Goal: Check status: Check status

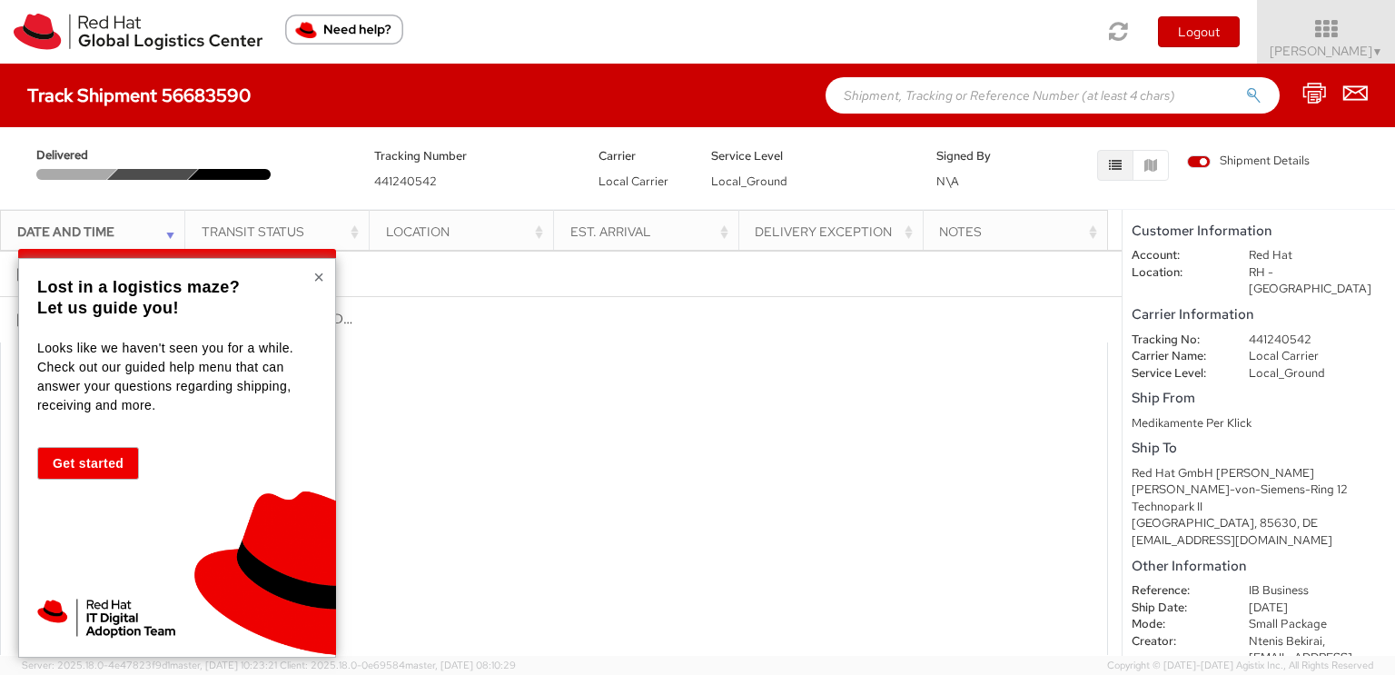
click at [316, 272] on button "×" at bounding box center [318, 277] width 11 height 18
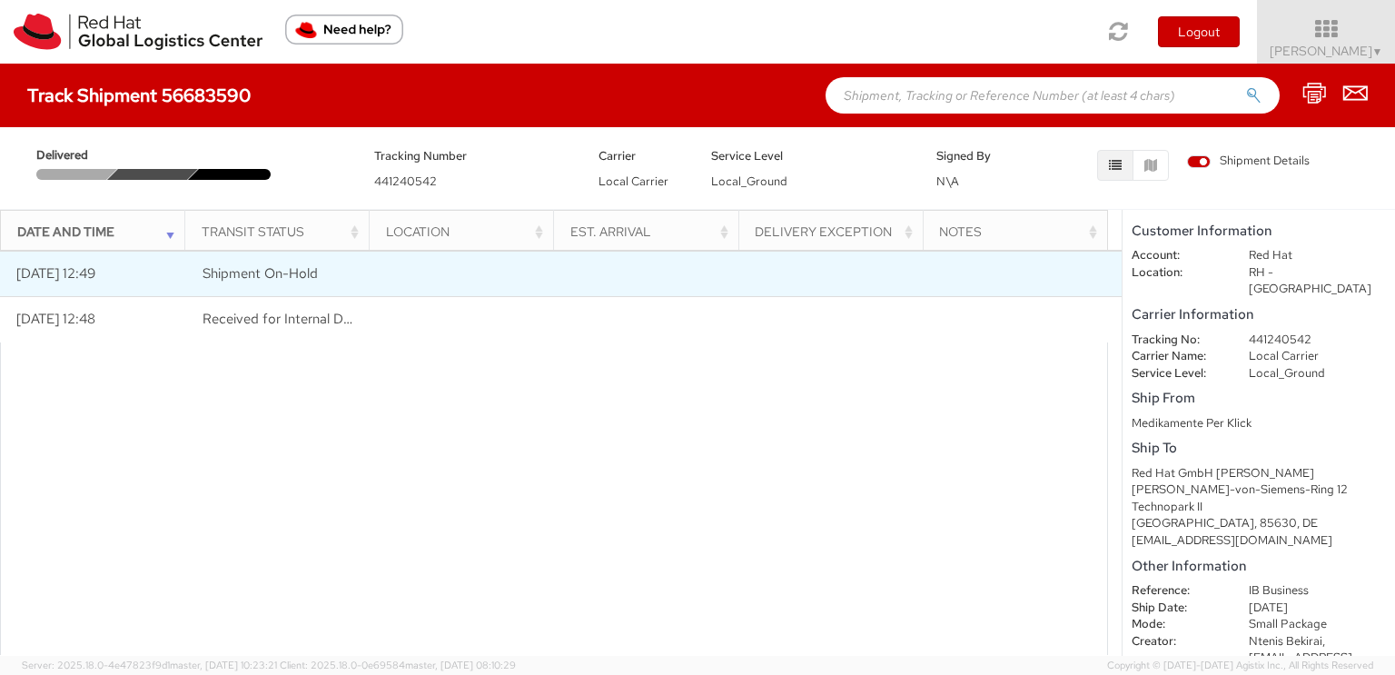
click at [688, 284] on td at bounding box center [653, 274] width 187 height 45
click at [313, 284] on td "Shipment On-Hold" at bounding box center [280, 274] width 187 height 45
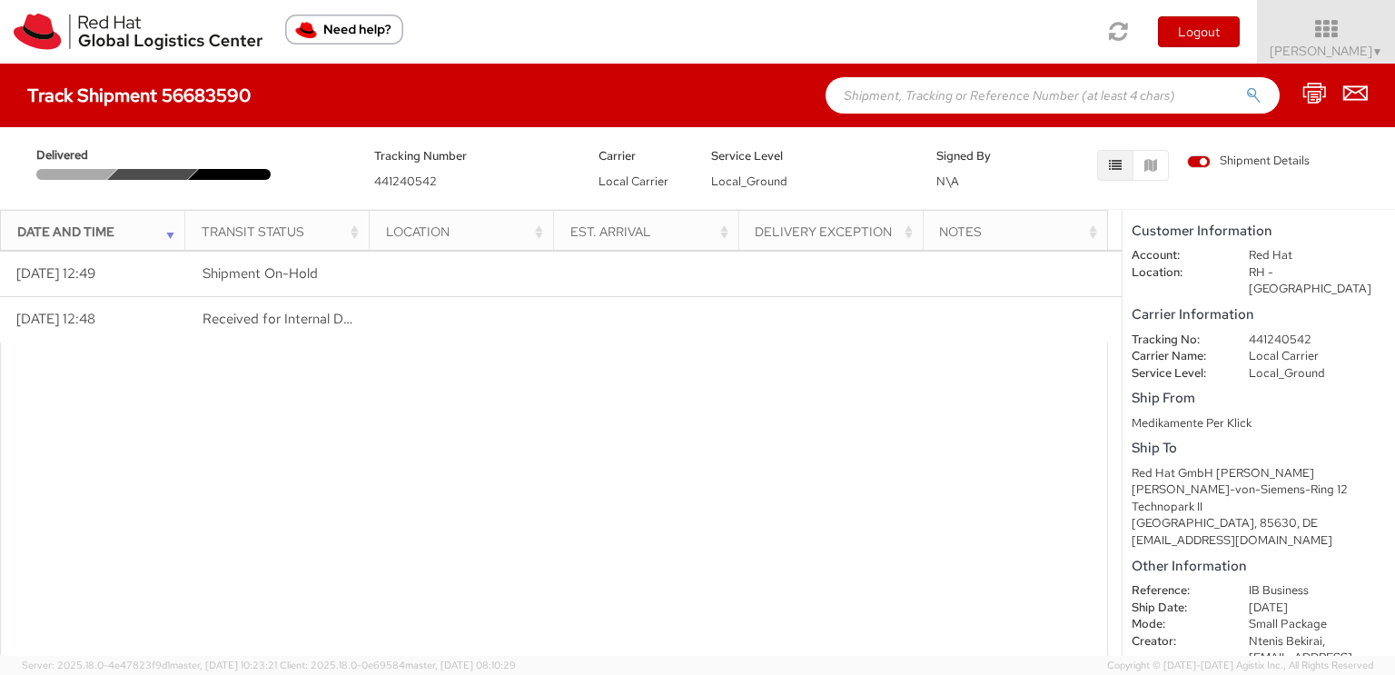
click at [1122, 165] on icon "button" at bounding box center [1115, 165] width 13 height 13
click at [1144, 166] on icon "button" at bounding box center [1150, 165] width 13 height 13
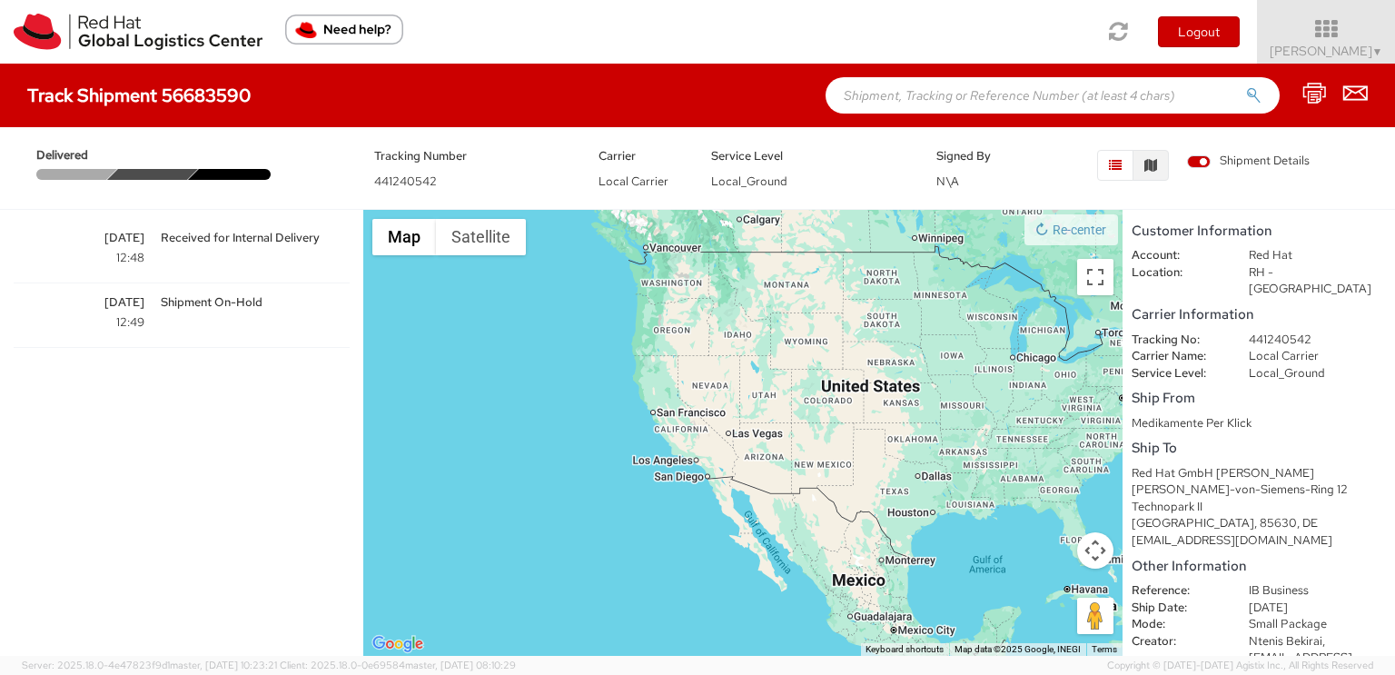
click at [1112, 163] on icon "button" at bounding box center [1115, 165] width 13 height 13
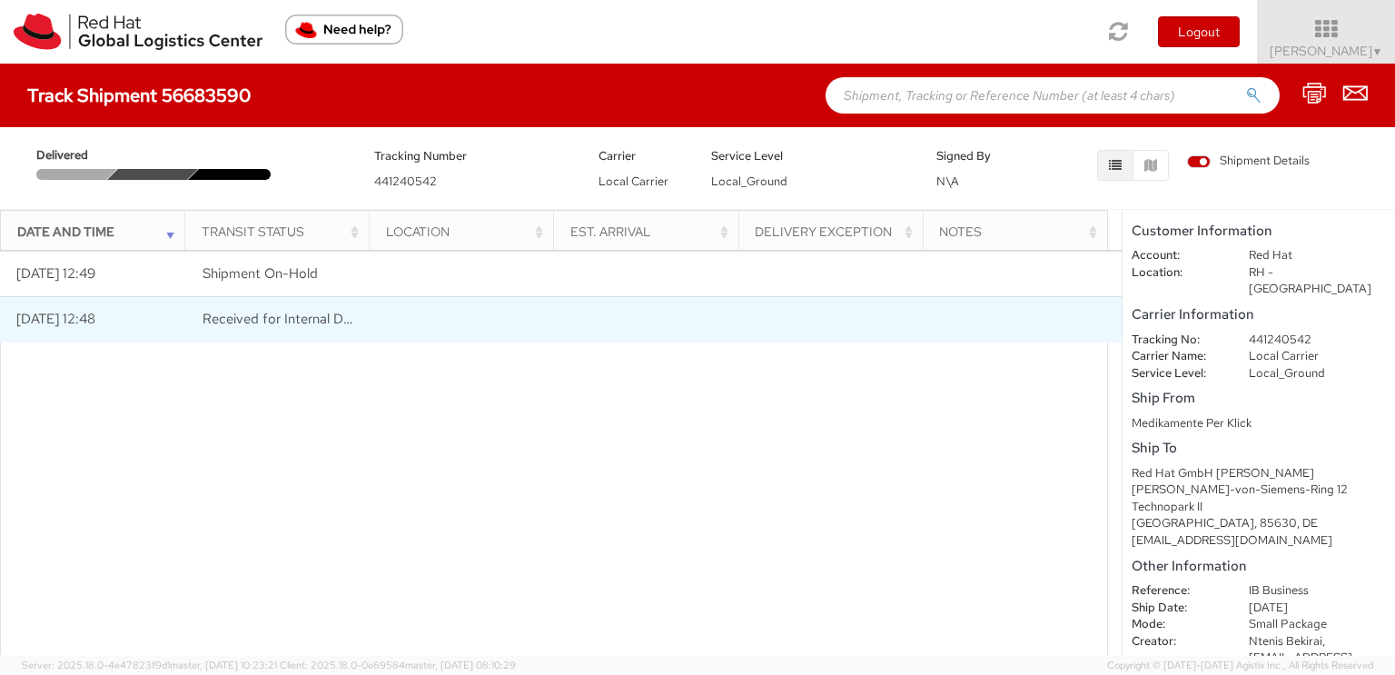
click at [232, 321] on span "Received for Internal Delivery" at bounding box center [292, 319] width 179 height 18
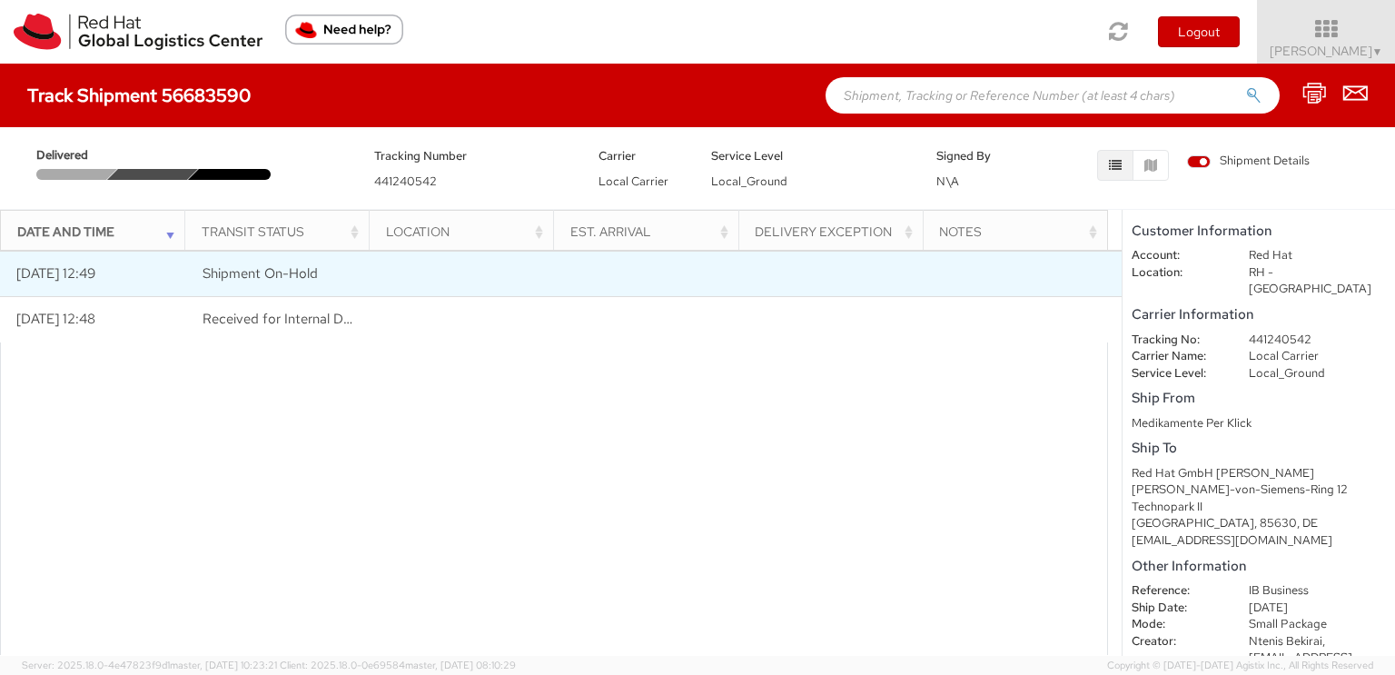
click at [227, 275] on span "Shipment On-Hold" at bounding box center [260, 273] width 115 height 18
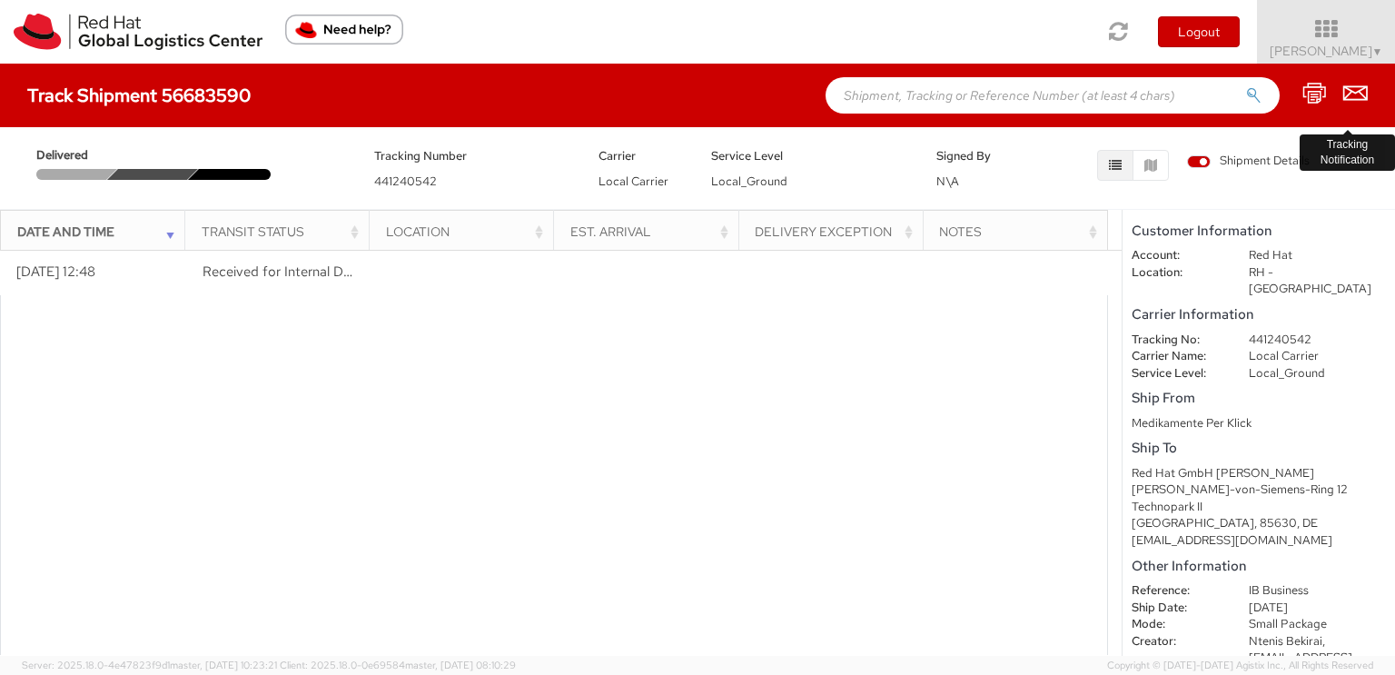
click at [1349, 85] on icon at bounding box center [1355, 93] width 25 height 23
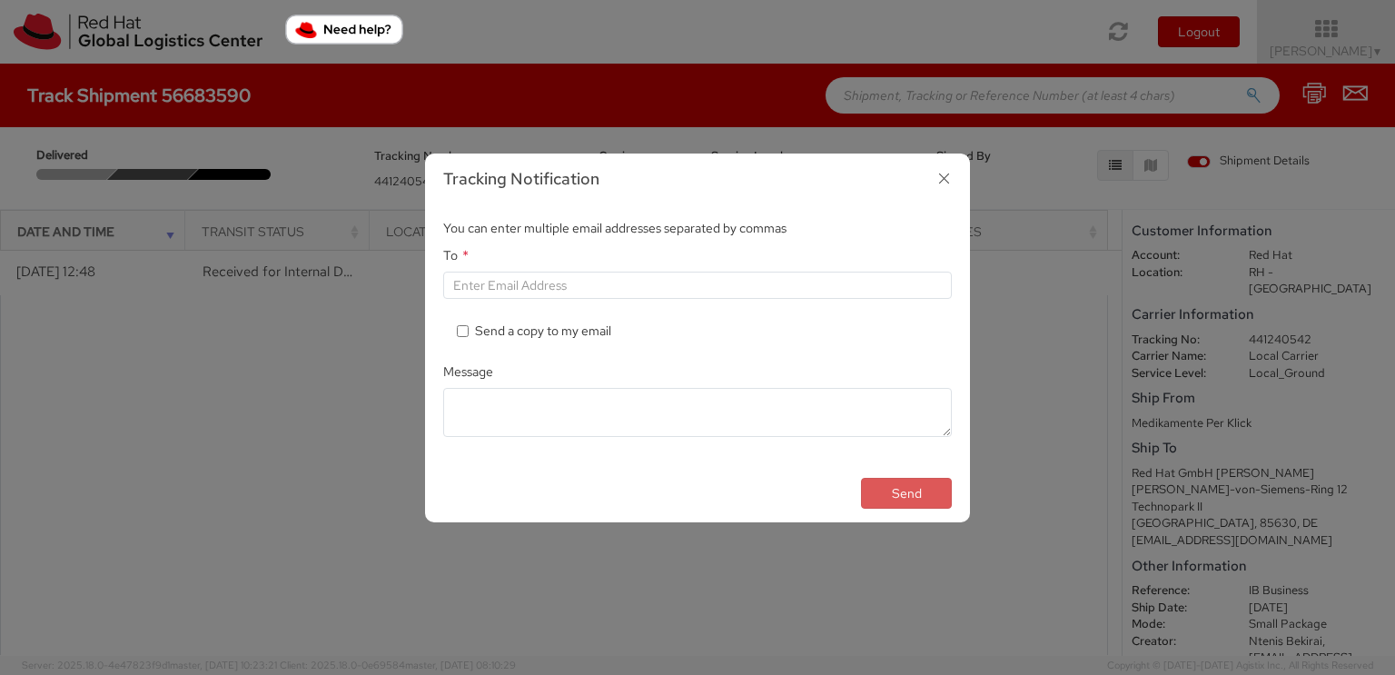
click at [941, 178] on icon "button" at bounding box center [944, 178] width 26 height 26
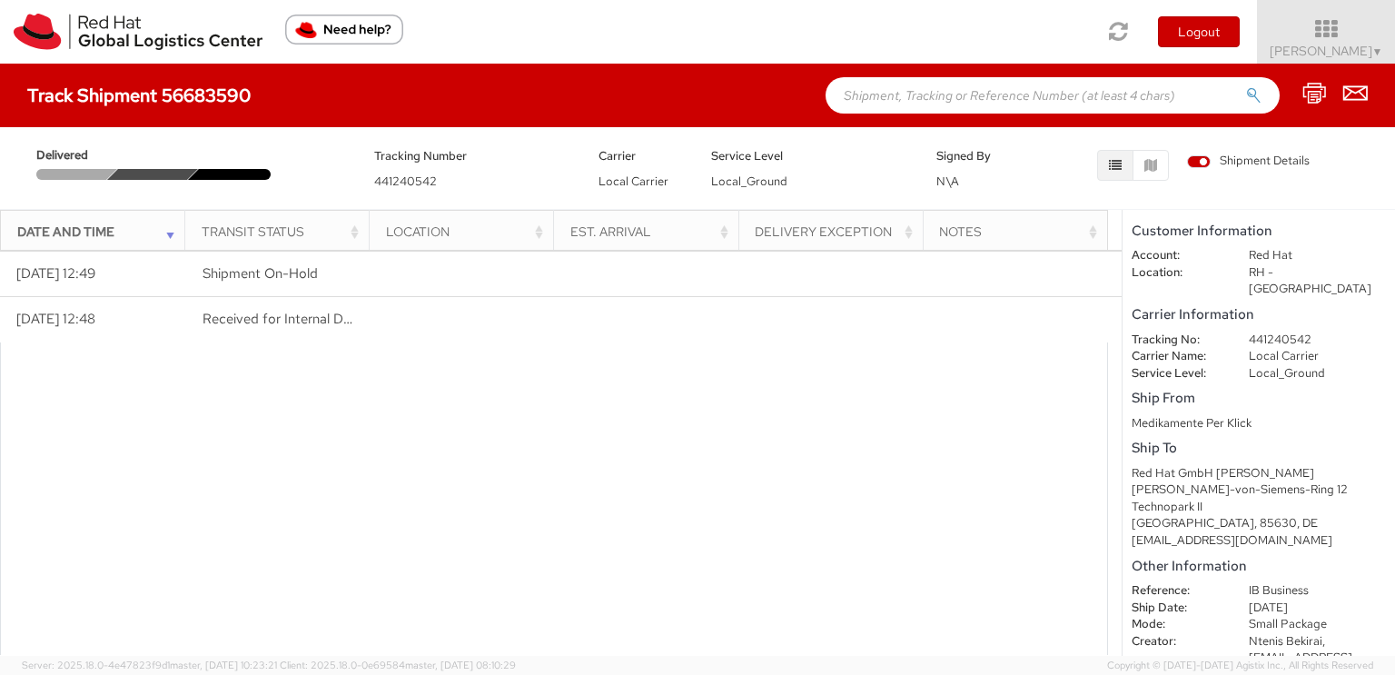
click at [277, 224] on div "Transit Status" at bounding box center [283, 231] width 163 height 18
click at [284, 224] on div "Transit Status" at bounding box center [283, 231] width 163 height 18
click at [1352, 38] on icon at bounding box center [1326, 28] width 159 height 25
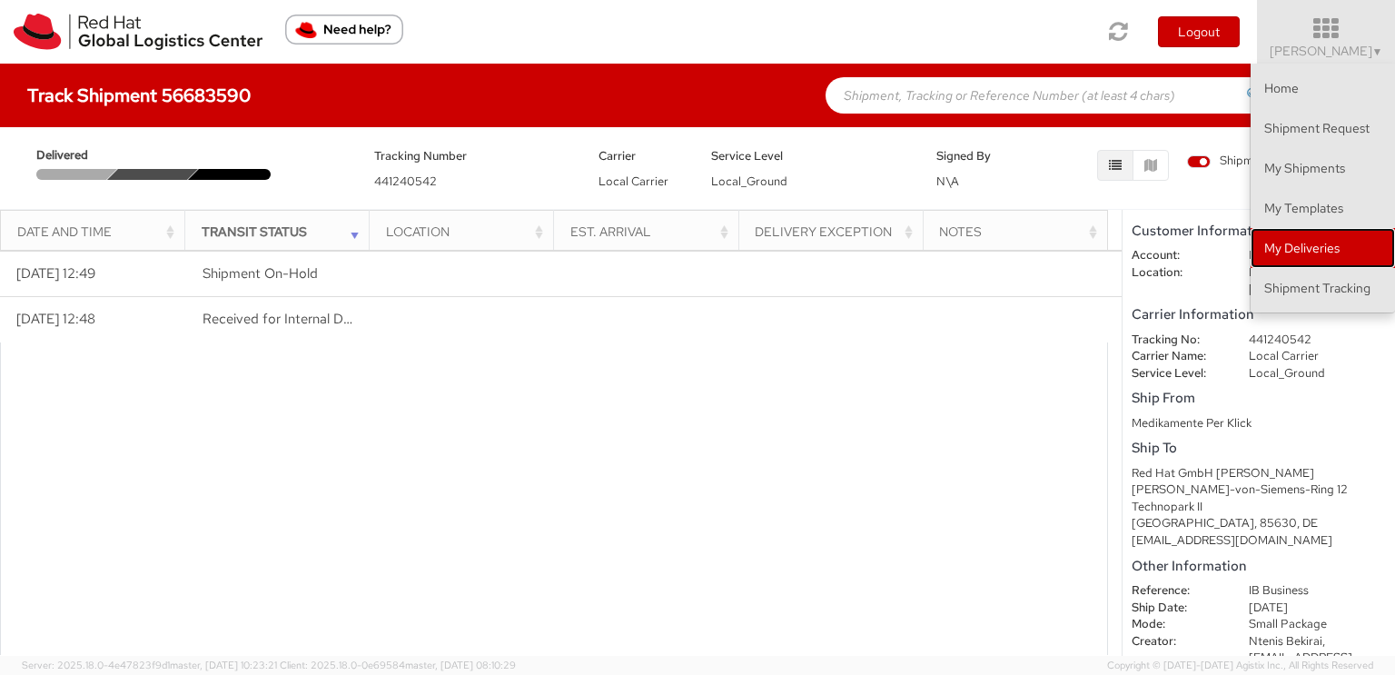
click at [1327, 250] on link "My Deliveries" at bounding box center [1322, 248] width 144 height 40
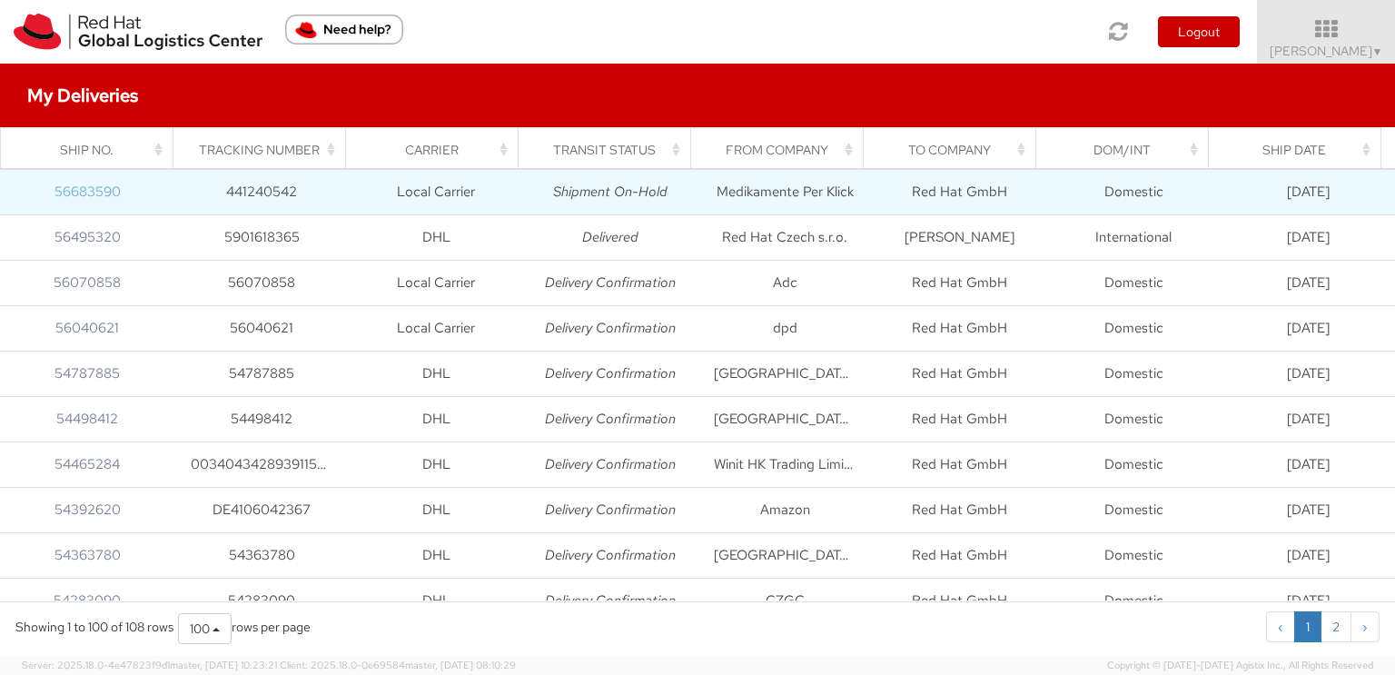
click at [97, 188] on link "56683590" at bounding box center [87, 192] width 66 height 18
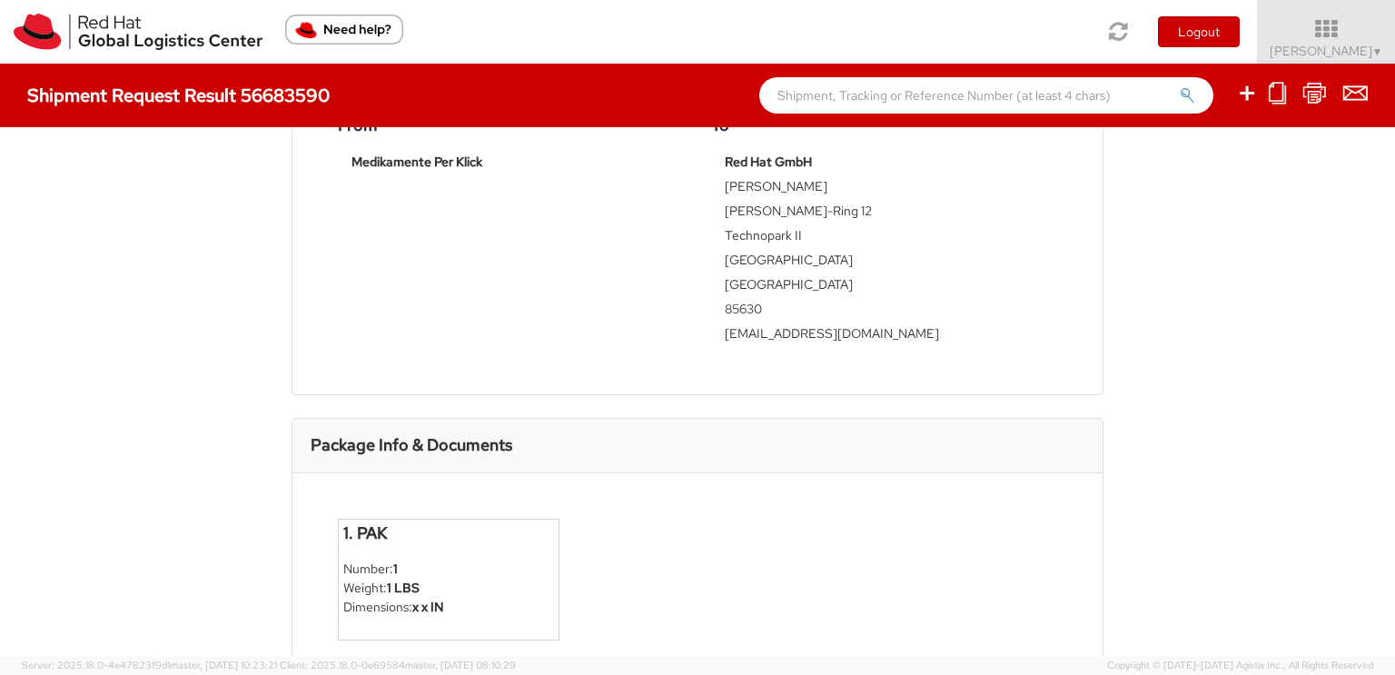
scroll to position [598, 0]
